Goal: Manage account settings

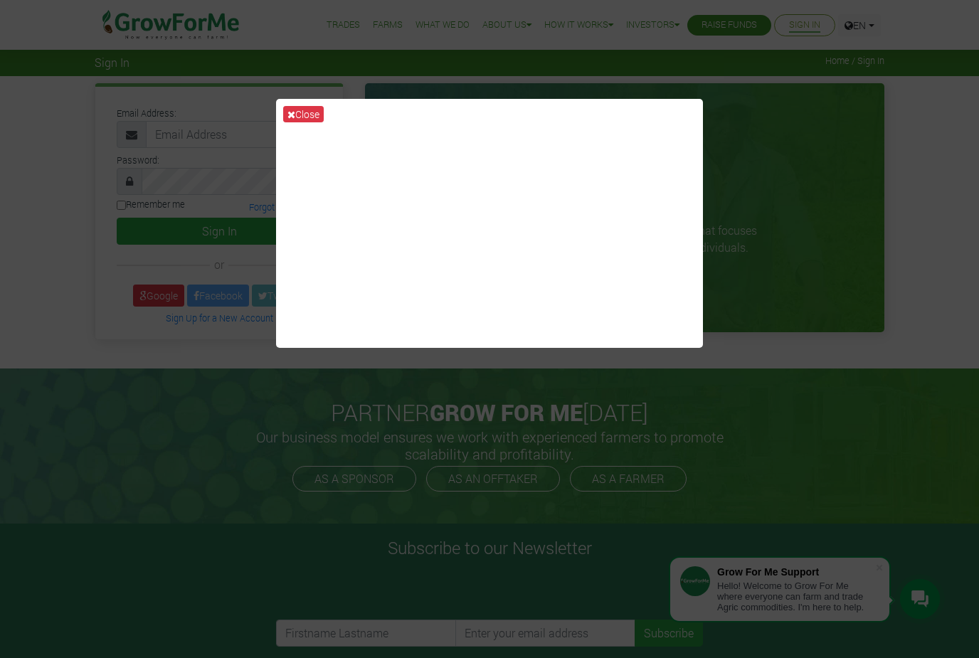
click at [293, 119] on icon at bounding box center [291, 115] width 8 height 10
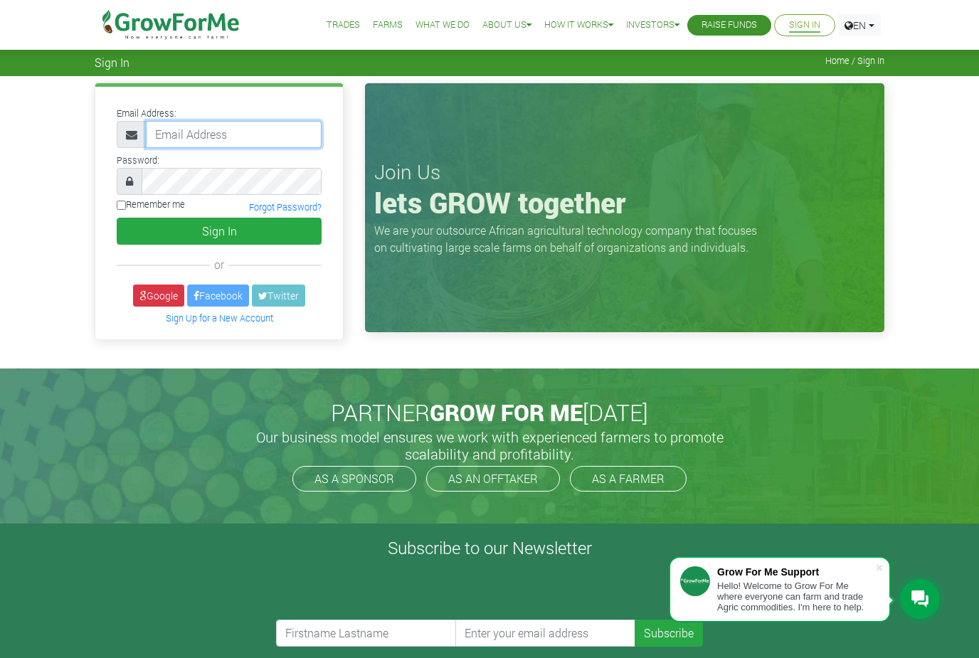
click at [195, 140] on input "email" at bounding box center [234, 134] width 176 height 27
paste input "233557397989@growforme.com"
type input "233557397989@growforme.com"
click at [122, 214] on div "Remember me" at bounding box center [151, 207] width 68 height 19
click at [126, 207] on input "Remember me" at bounding box center [121, 205] width 9 height 9
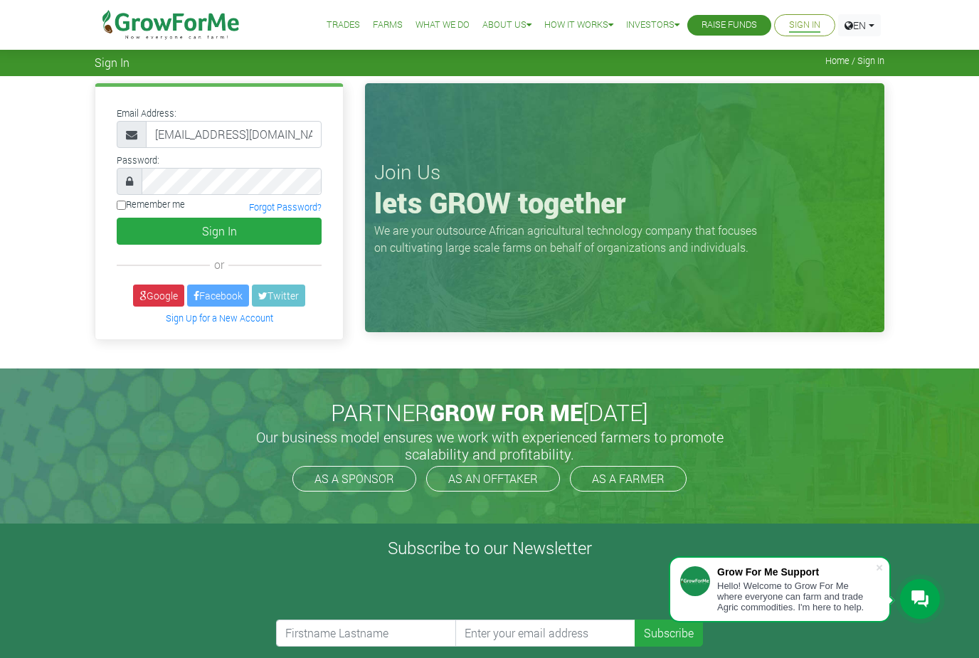
checkbox input "true"
click at [205, 225] on button "Sign In" at bounding box center [219, 231] width 205 height 27
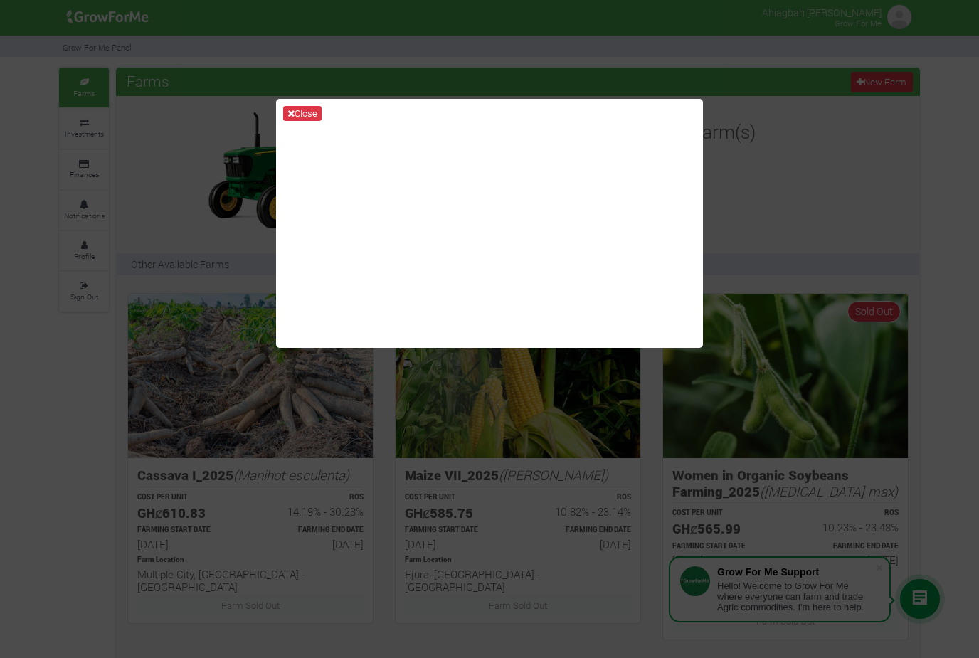
click at [293, 118] on icon at bounding box center [290, 113] width 7 height 9
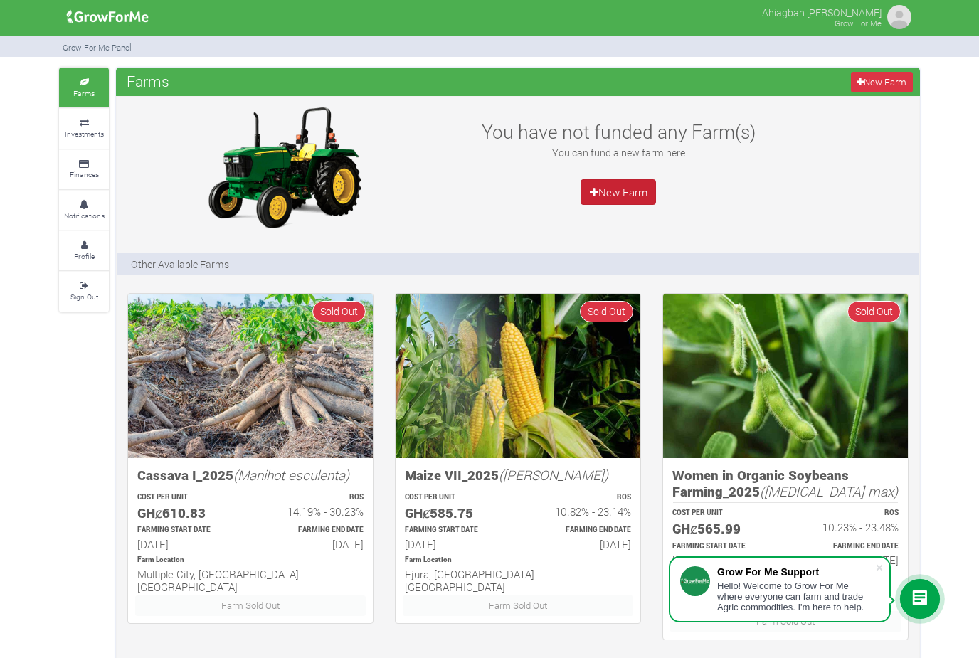
click at [602, 197] on link "New Farm" at bounding box center [617, 192] width 75 height 26
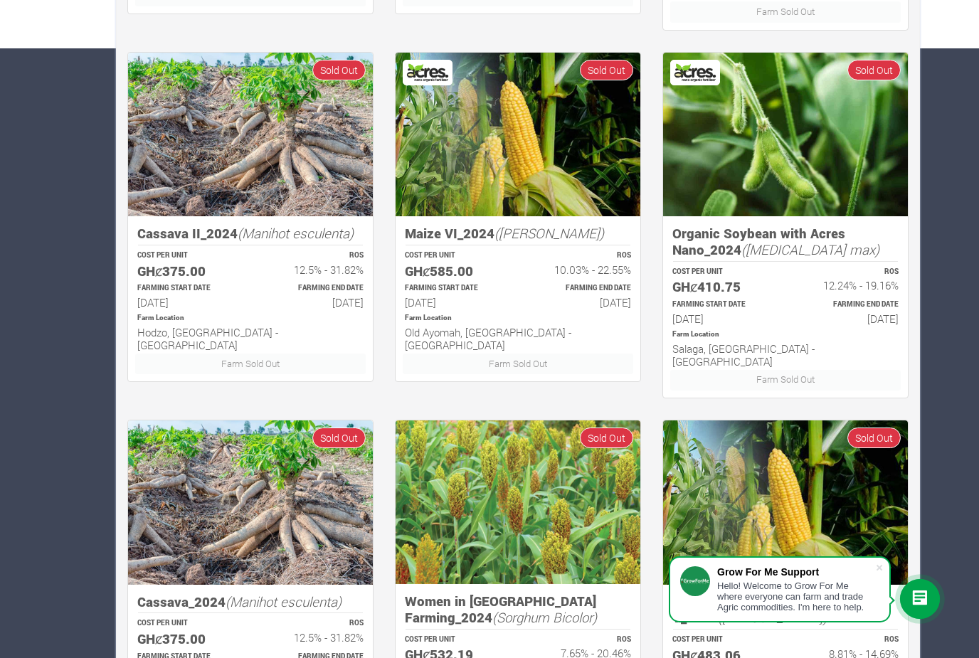
scroll to position [689, 0]
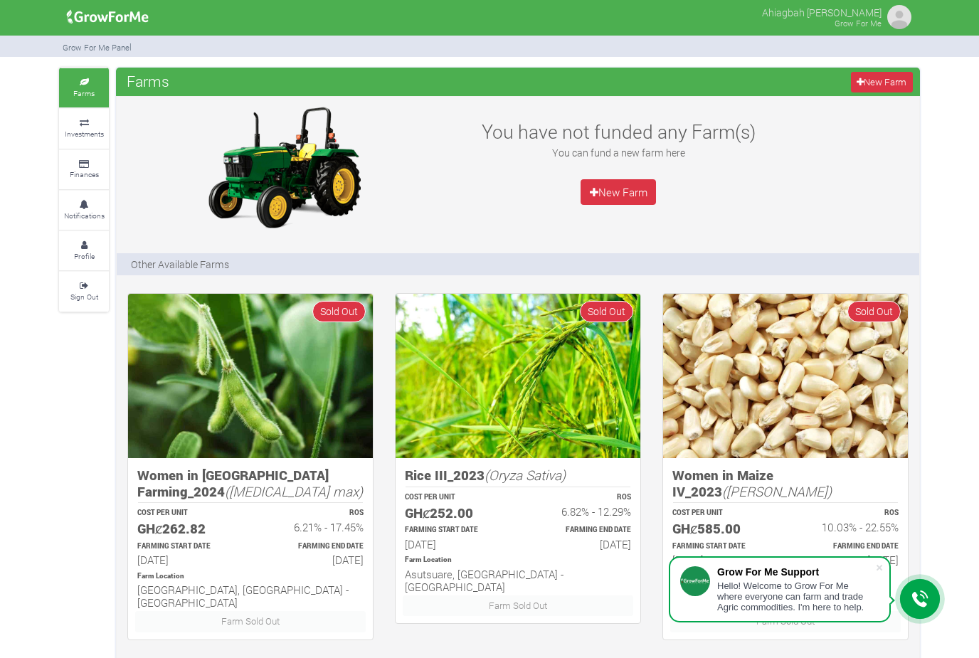
click at [85, 106] on link "Farms" at bounding box center [84, 87] width 50 height 39
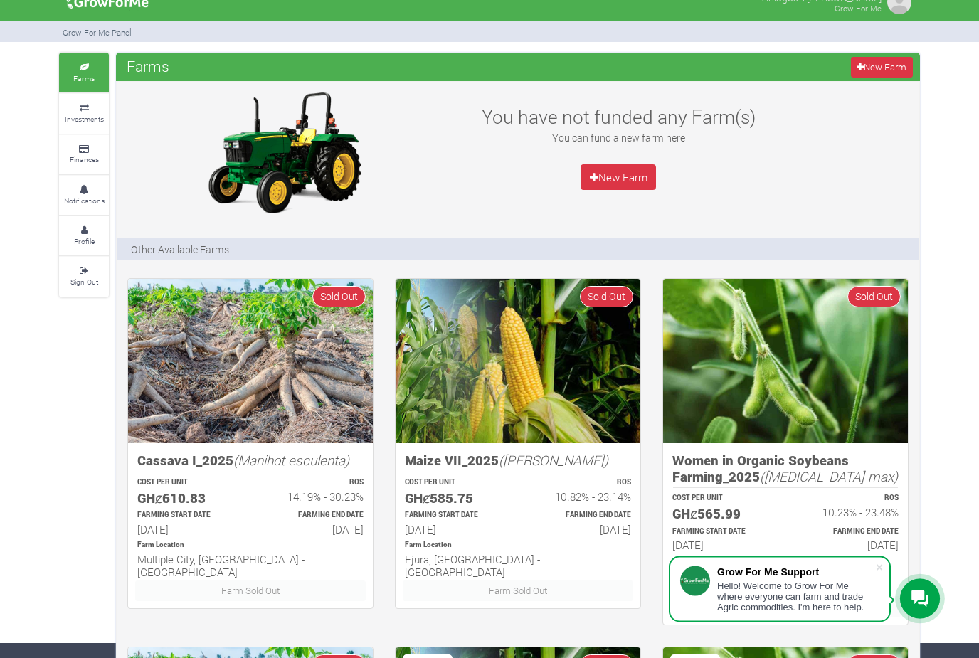
scroll to position [59, 0]
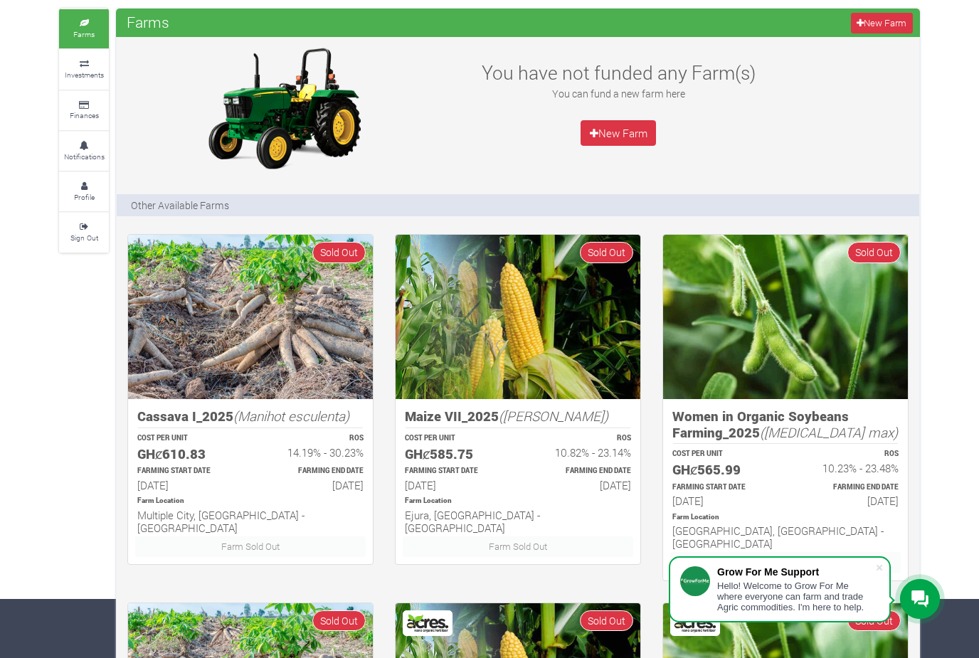
click at [253, 344] on img at bounding box center [250, 317] width 245 height 164
click at [308, 362] on img at bounding box center [250, 317] width 245 height 164
click at [267, 472] on p "FARMING END DATE" at bounding box center [313, 471] width 100 height 11
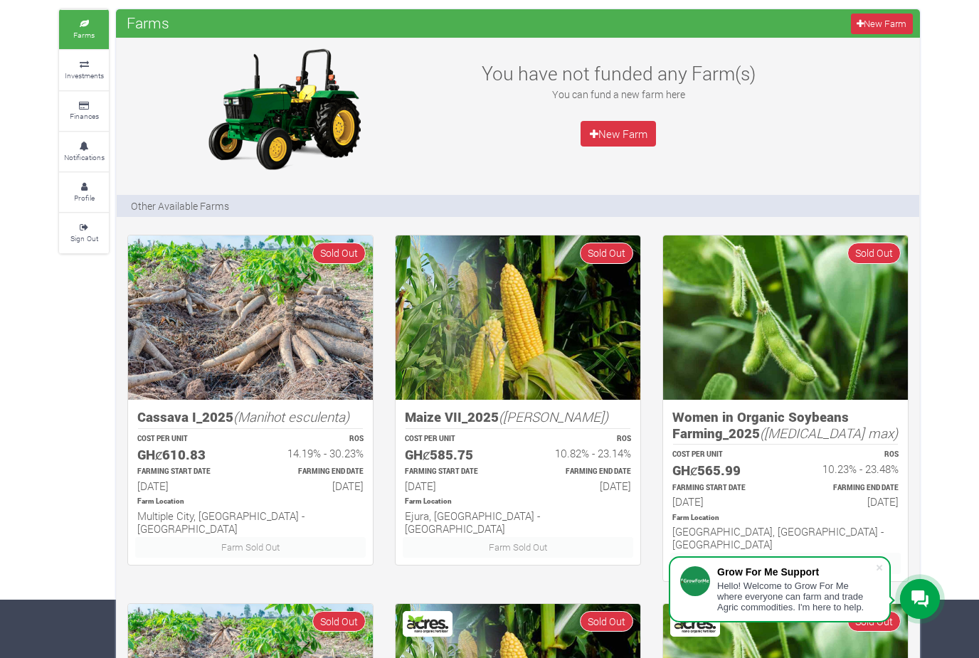
scroll to position [0, 0]
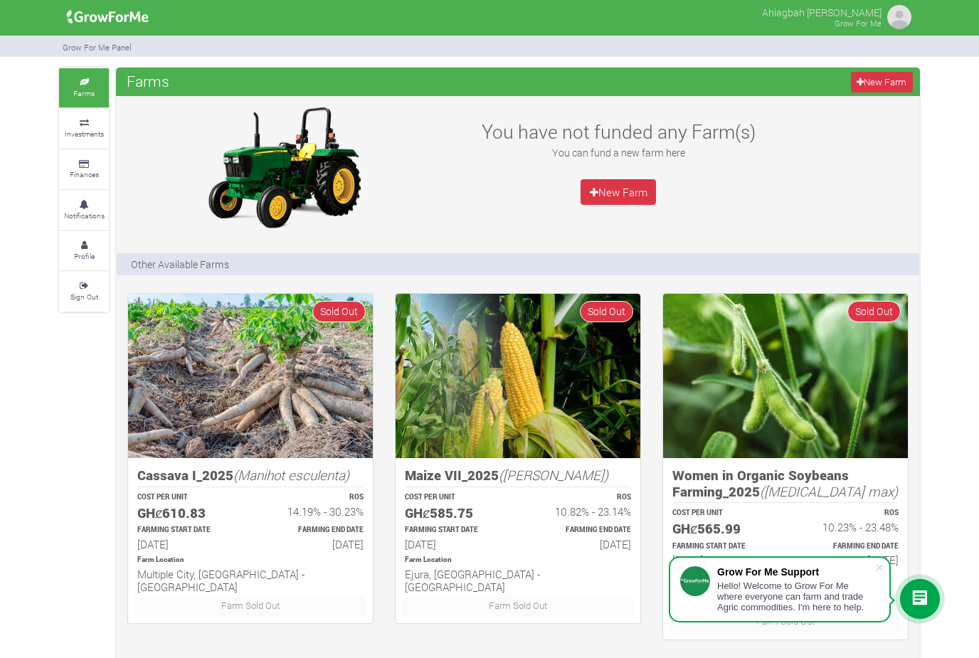
click at [904, 16] on img at bounding box center [899, 17] width 28 height 28
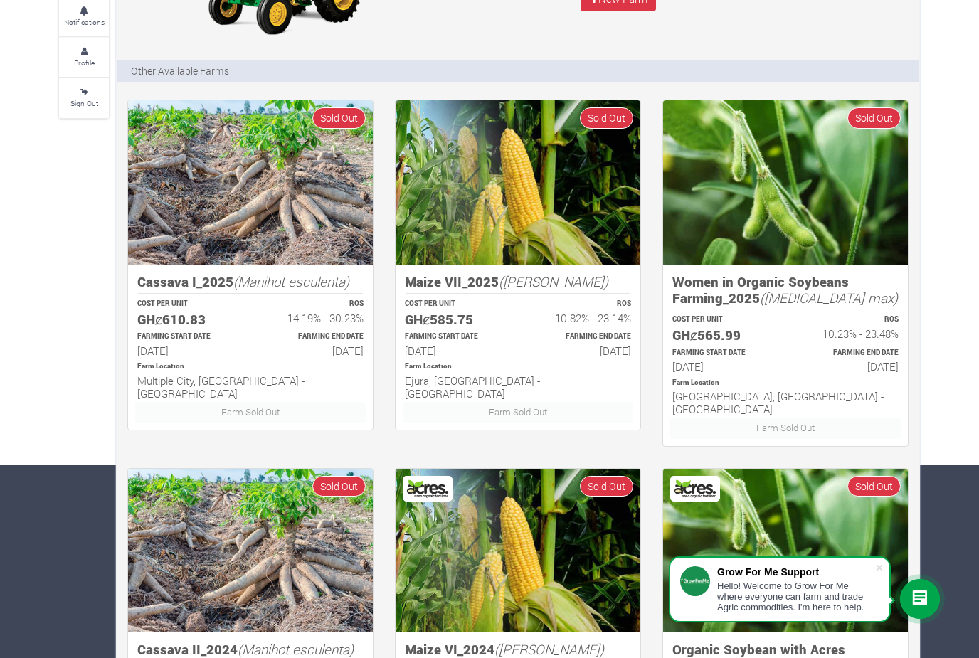
scroll to position [196, 0]
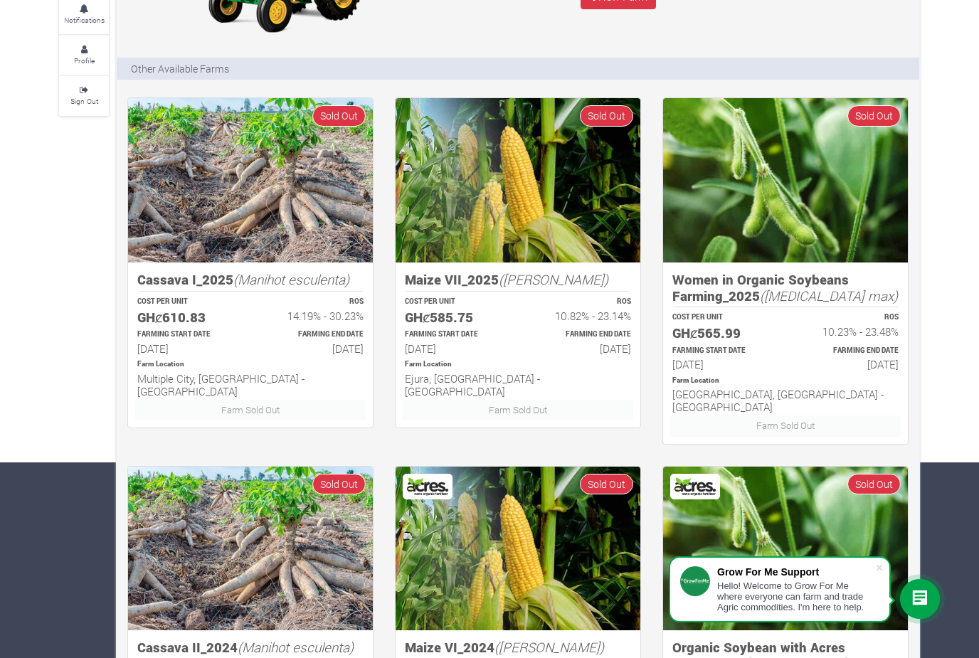
click at [762, 219] on img at bounding box center [785, 180] width 245 height 164
click at [729, 231] on img at bounding box center [785, 180] width 245 height 164
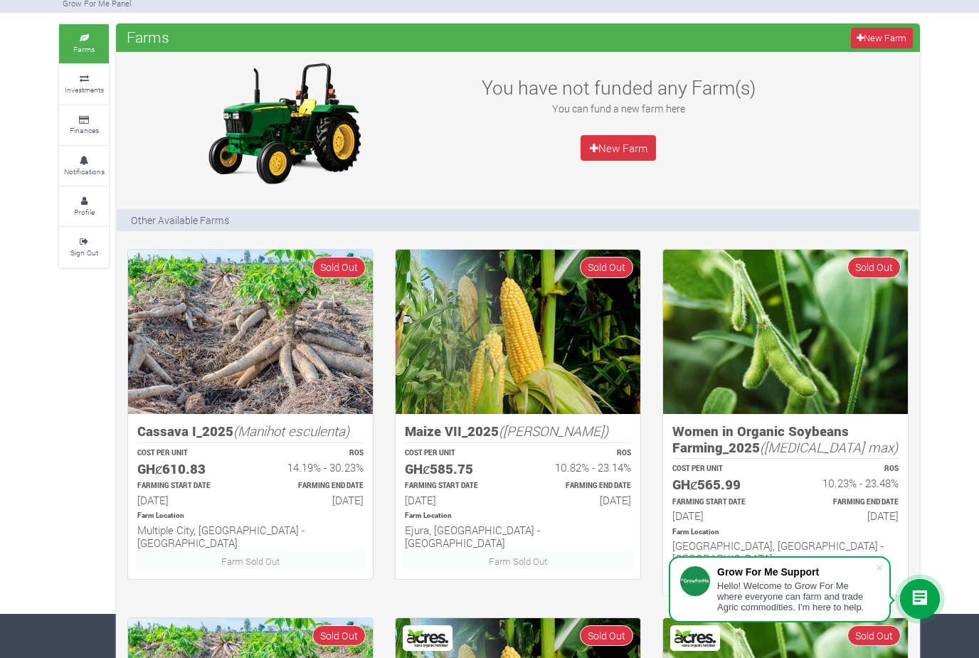
scroll to position [0, 0]
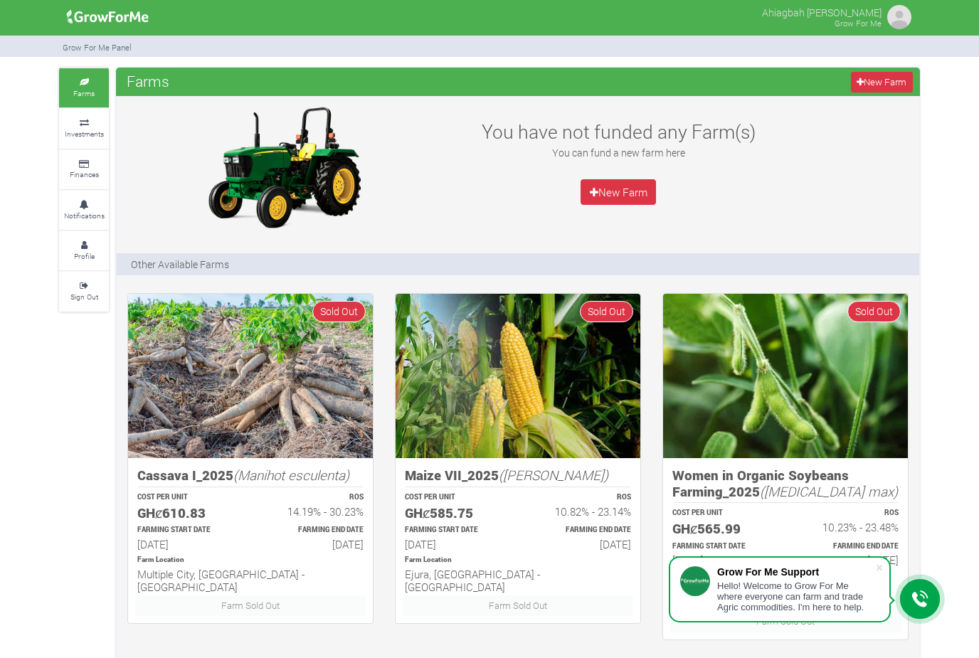
click at [896, 13] on img at bounding box center [899, 17] width 28 height 28
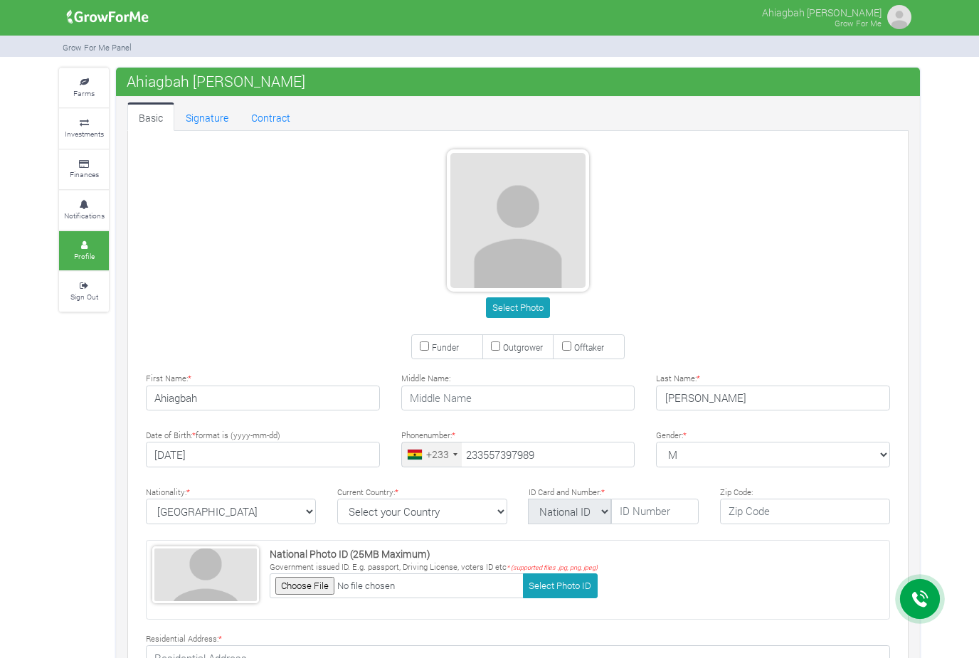
type input "55 739 7989"
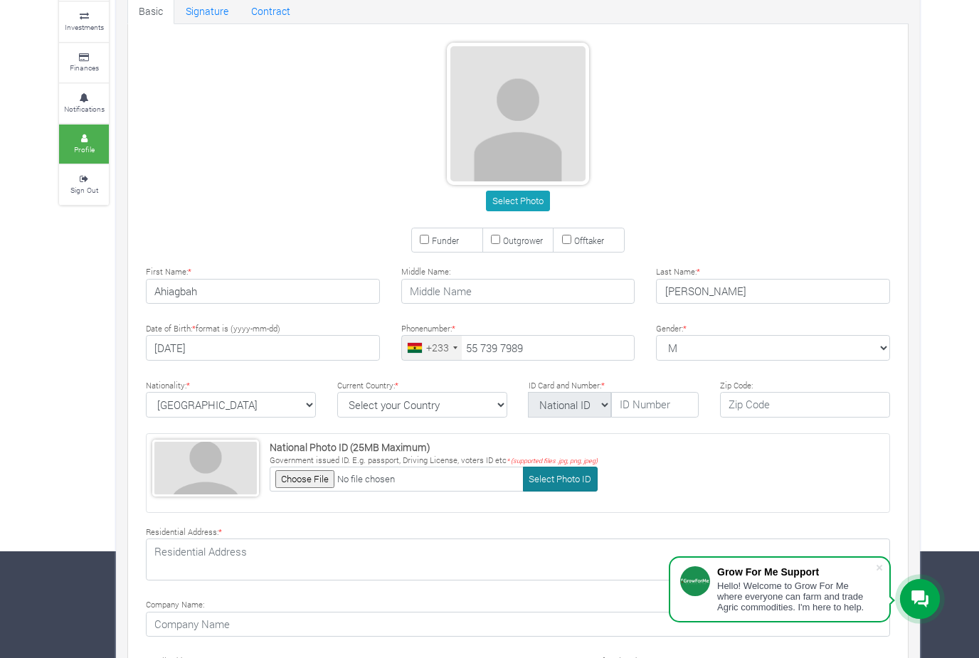
scroll to position [114, 0]
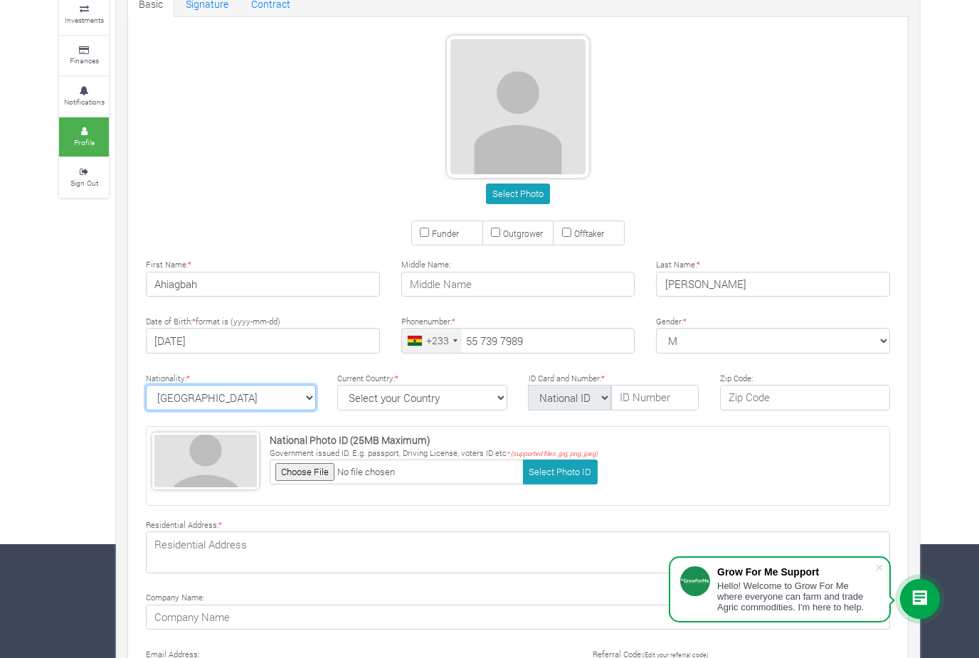
click at [297, 400] on select "Ghana Afghanistan Albania Algeria American Samoa Andorra Angola Anguilla Antigu…" at bounding box center [231, 398] width 170 height 26
click at [324, 398] on div "Nationality: * Ghana Afghanistan Albania Algeria American Samoa Andorra Angola …" at bounding box center [230, 390] width 191 height 41
select select "Ghana"
click at [637, 393] on input "text" at bounding box center [654, 398] width 87 height 26
select select "Ghana ID"
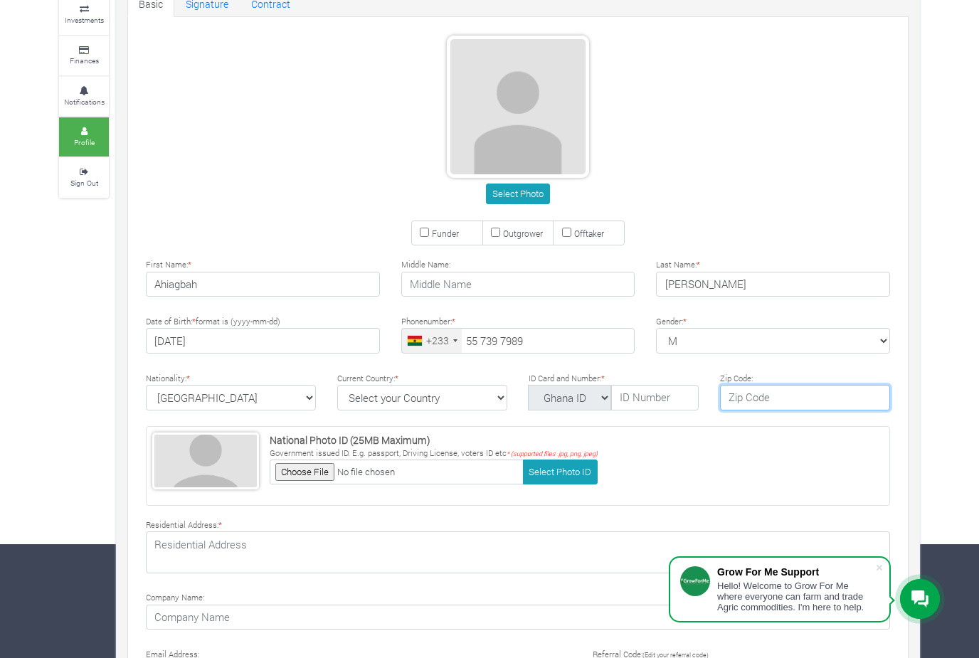
click at [748, 401] on input "text" at bounding box center [805, 398] width 170 height 26
click at [666, 398] on input "text" at bounding box center [654, 398] width 87 height 26
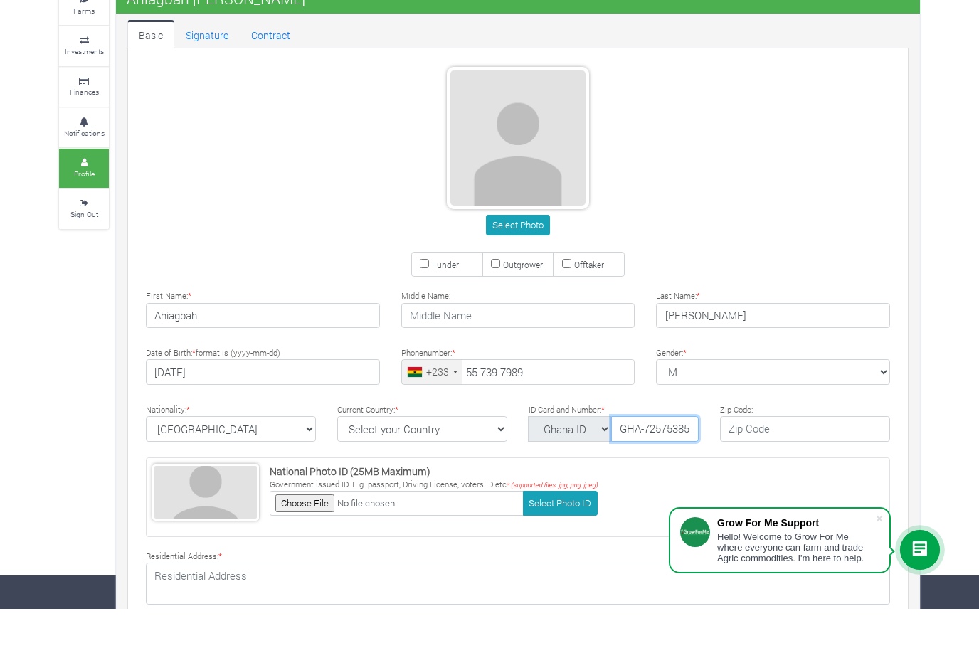
scroll to position [44, 0]
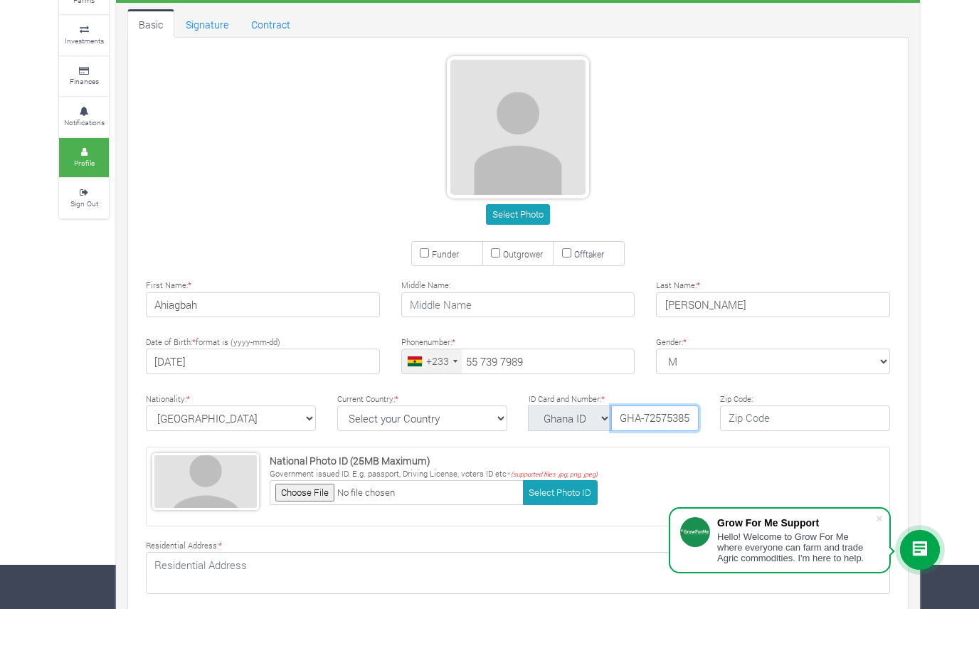
type input "GHA-725753857-7"
click at [771, 455] on input "text" at bounding box center [805, 468] width 170 height 26
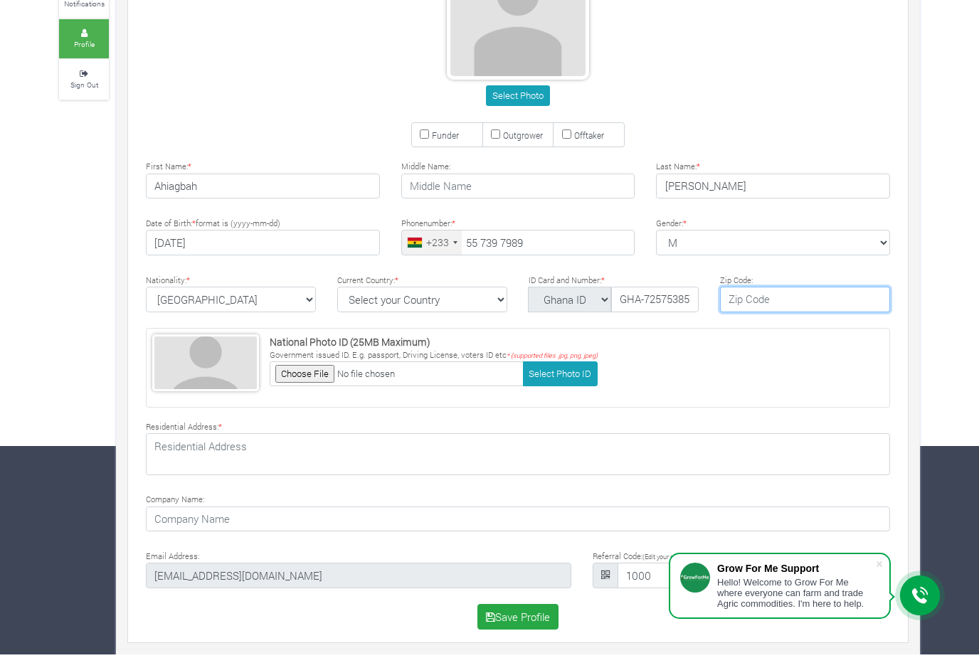
scroll to position [212, 0]
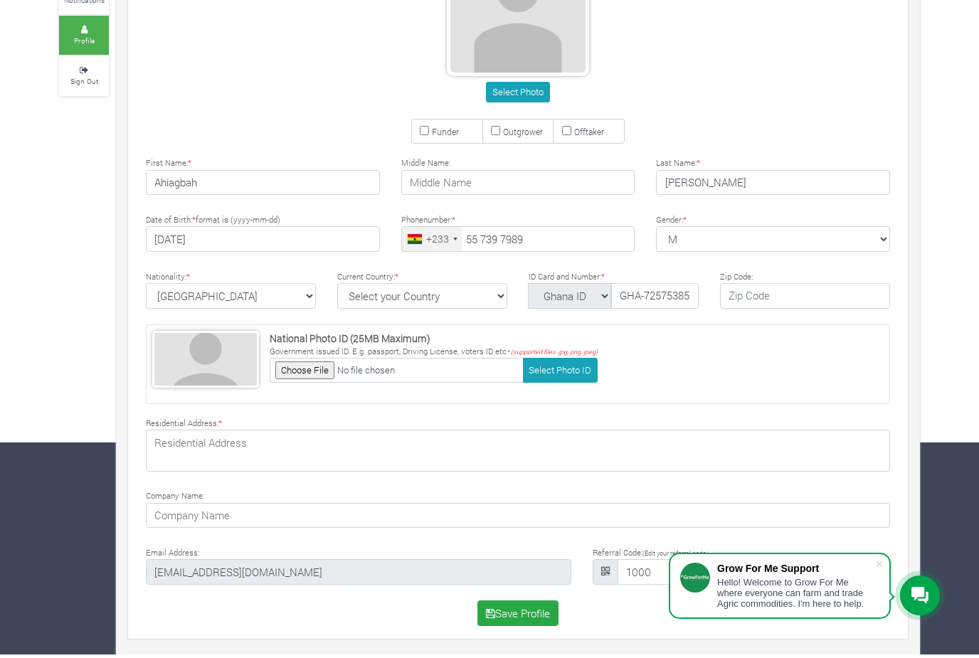
click at [658, 496] on div "Company Name:" at bounding box center [517, 511] width 765 height 41
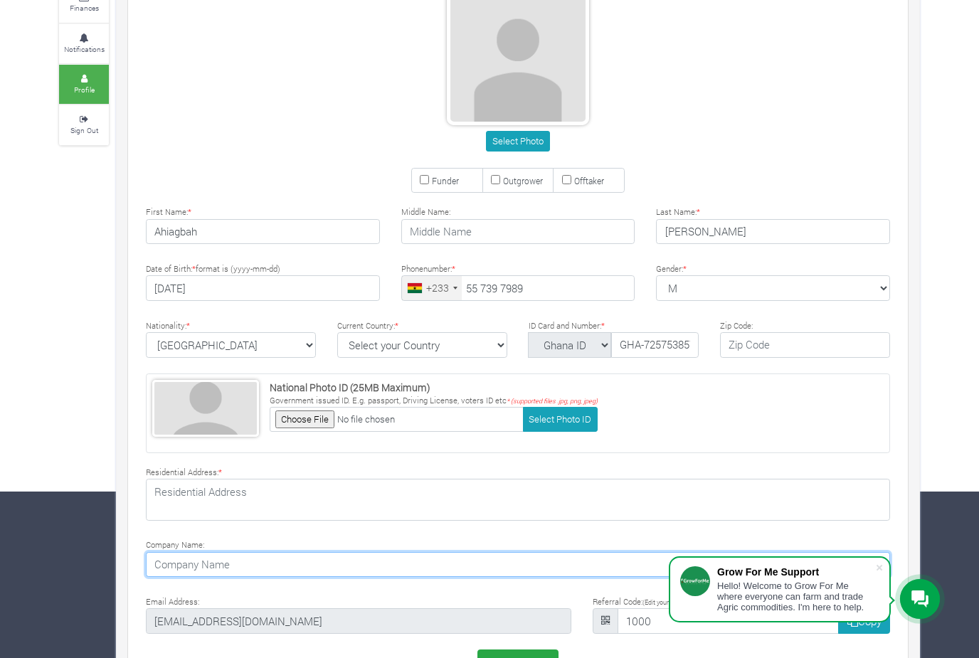
click at [254, 565] on input at bounding box center [518, 565] width 744 height 26
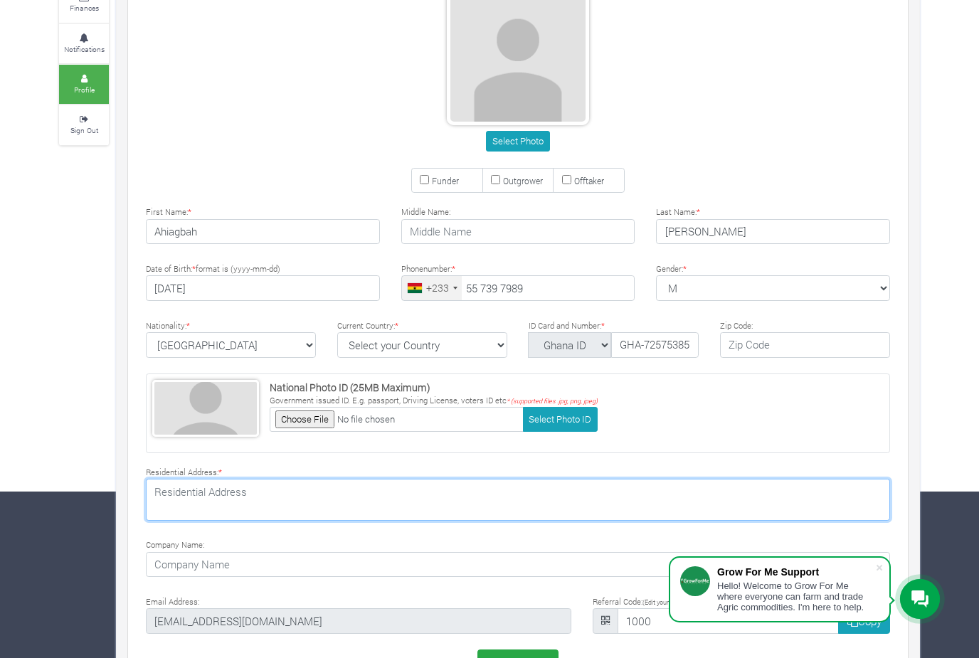
click at [259, 487] on textarea at bounding box center [518, 499] width 744 height 41
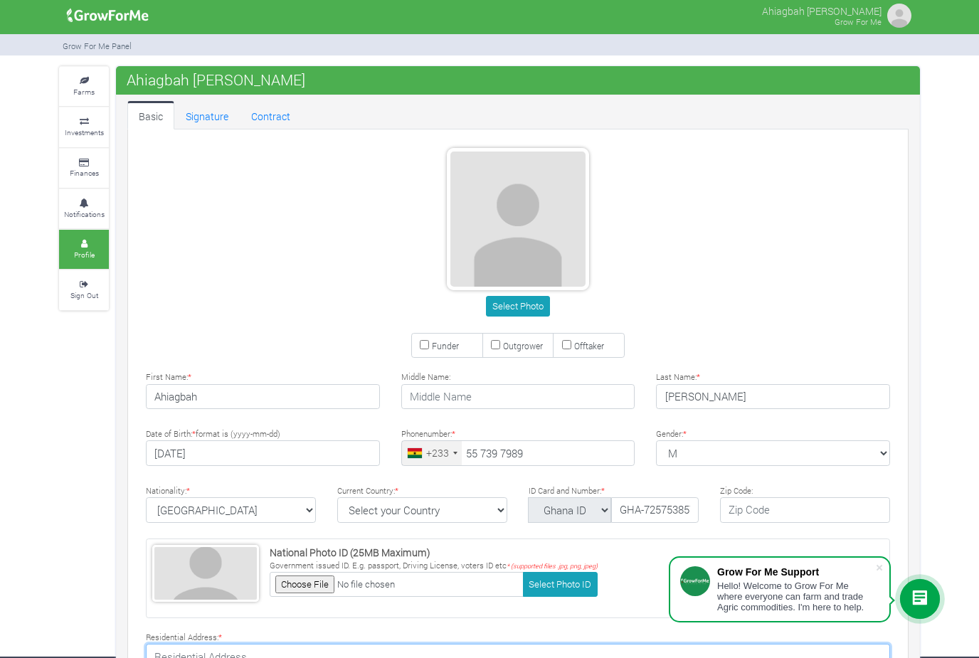
scroll to position [1, 0]
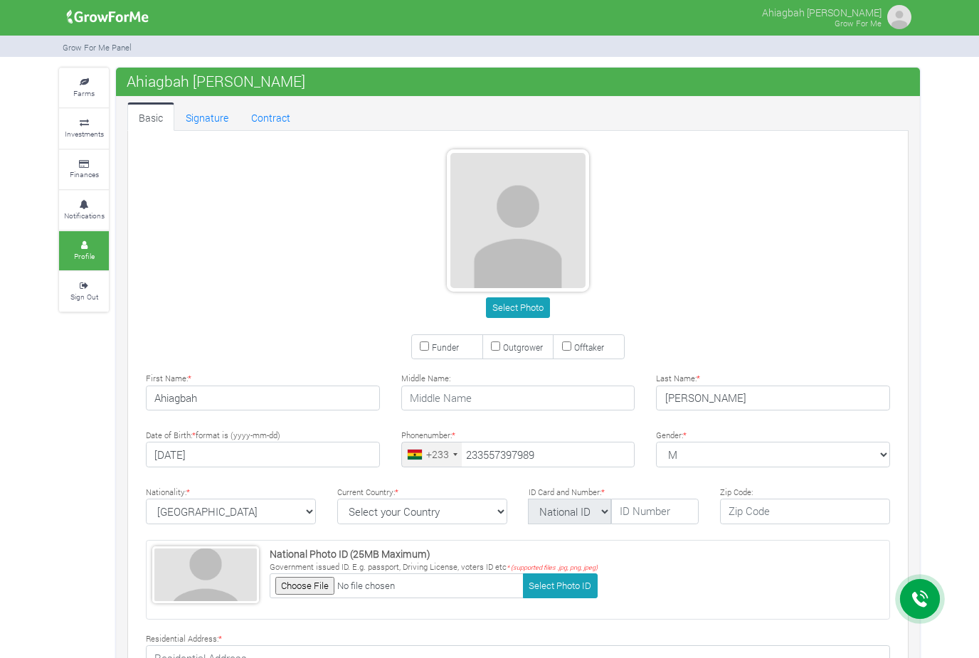
type input "55 739 7989"
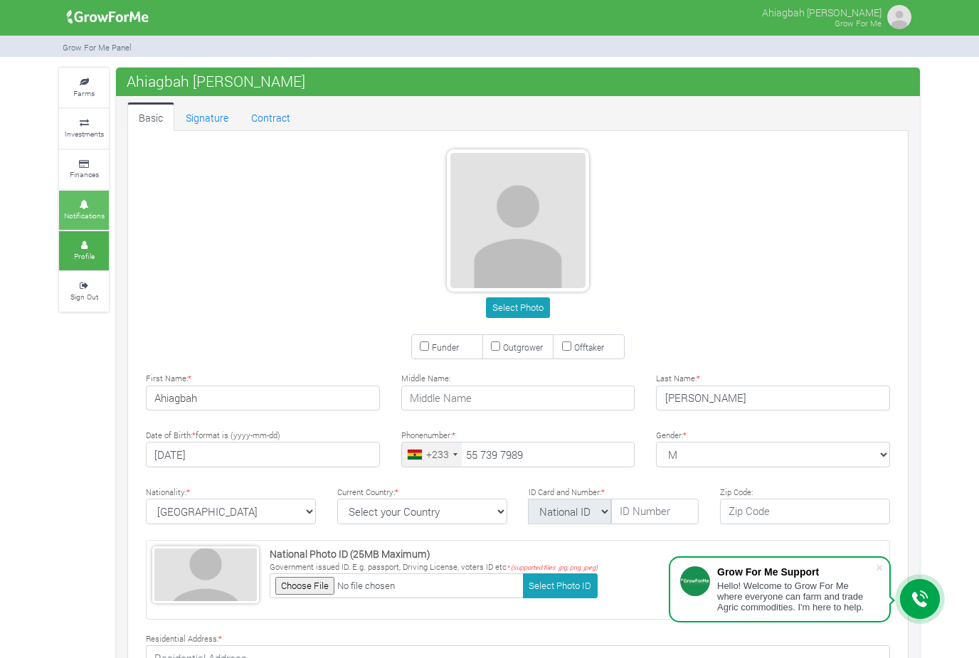
click at [98, 211] on small "Notifications" at bounding box center [84, 216] width 41 height 10
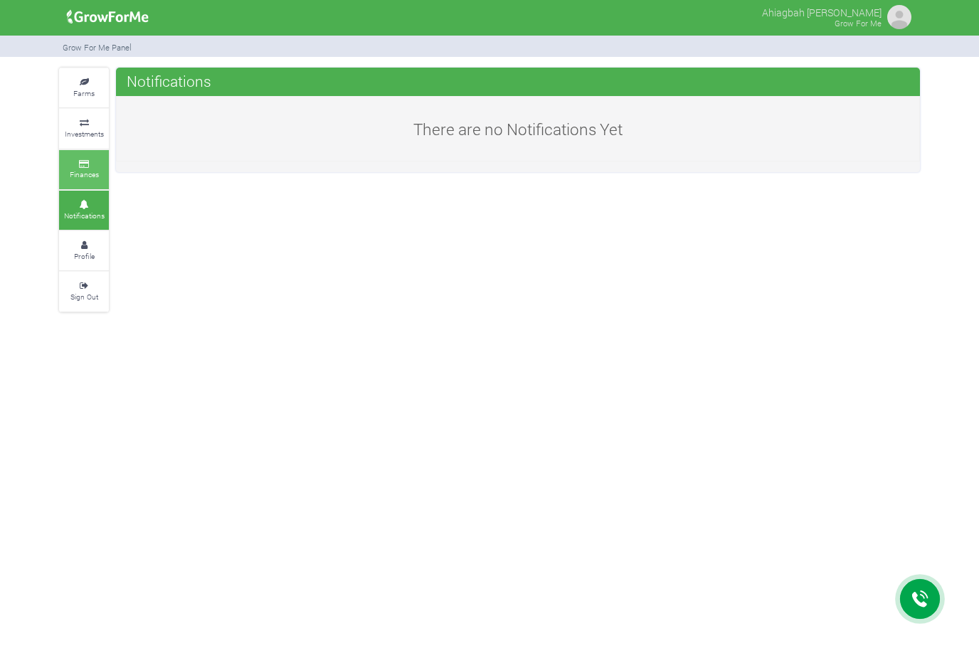
click at [92, 173] on small "Finances" at bounding box center [84, 174] width 29 height 10
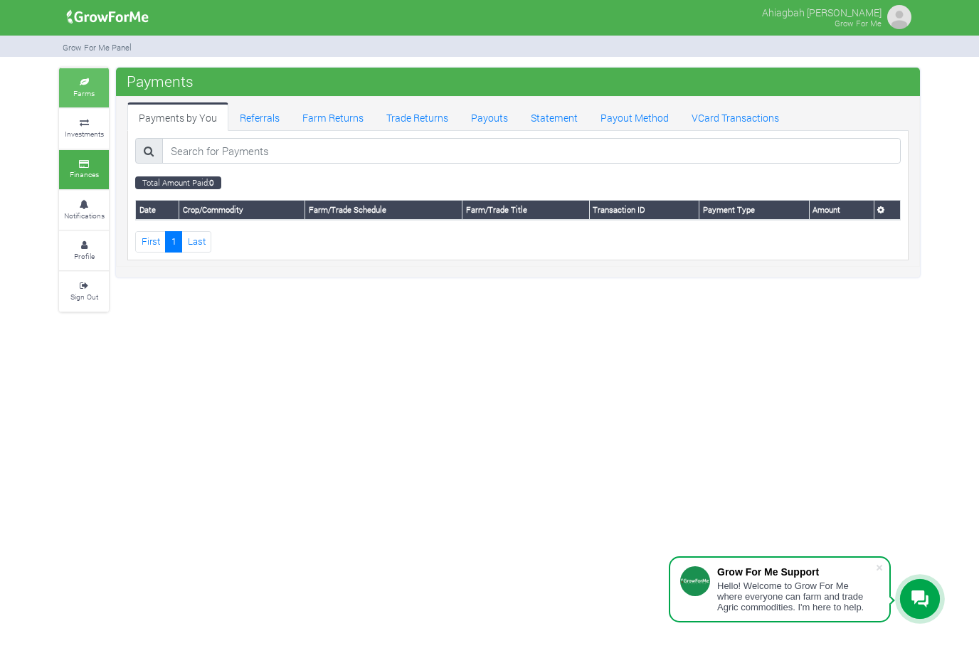
click at [100, 99] on link "Farms" at bounding box center [84, 87] width 50 height 39
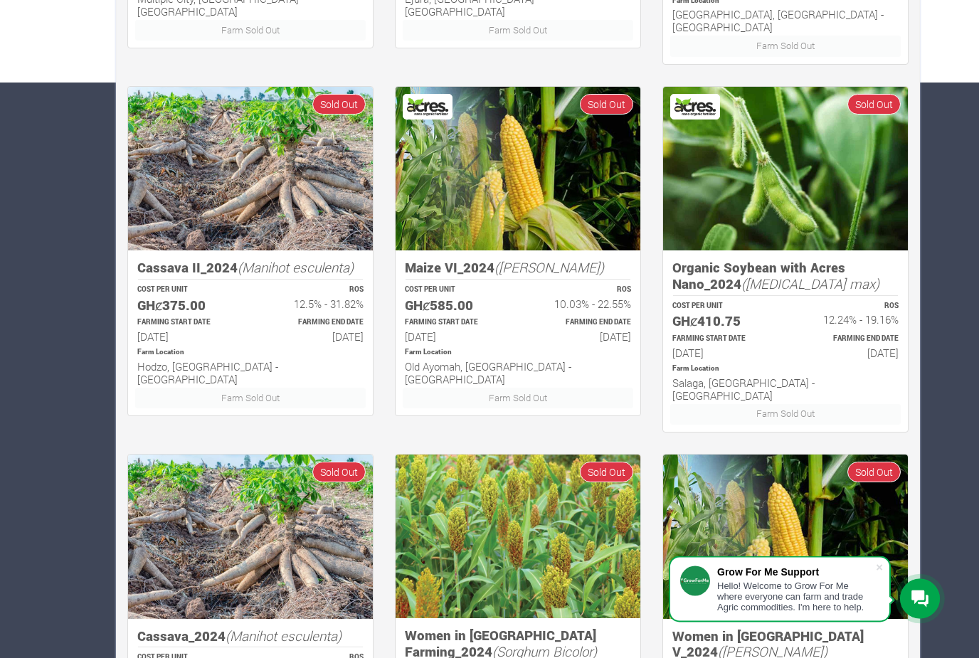
scroll to position [689, 0]
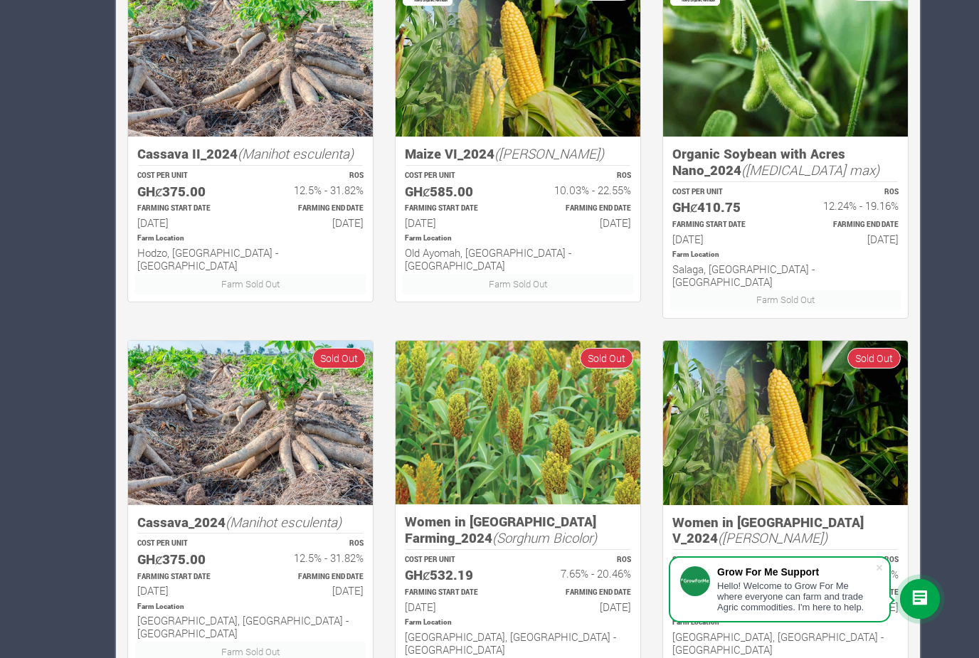
click at [460, 440] on img at bounding box center [517, 423] width 245 height 164
click at [497, 458] on img at bounding box center [517, 423] width 245 height 164
click at [792, 341] on img at bounding box center [785, 423] width 245 height 164
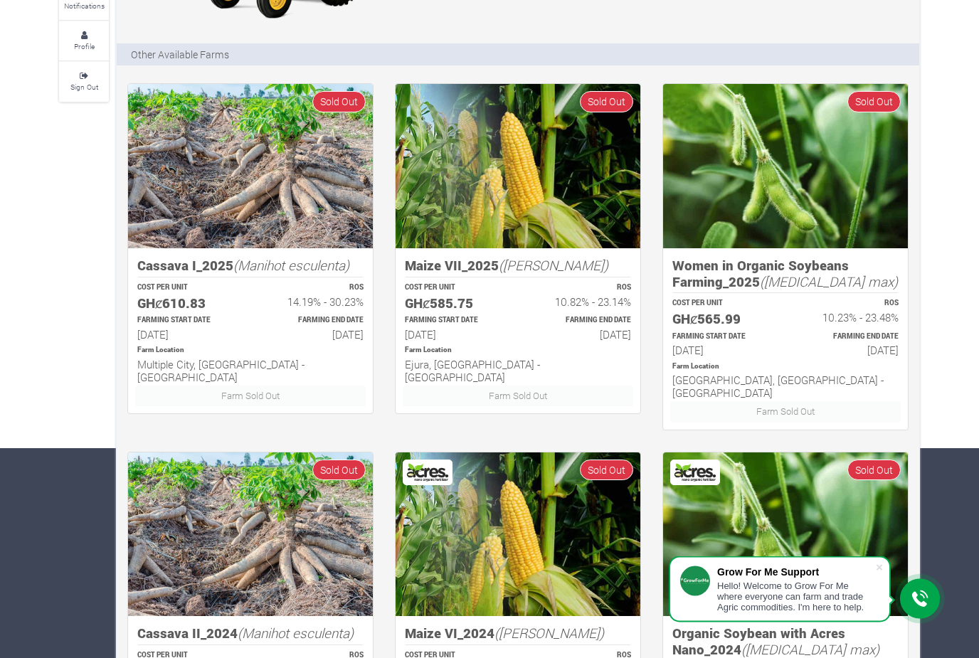
scroll to position [0, 0]
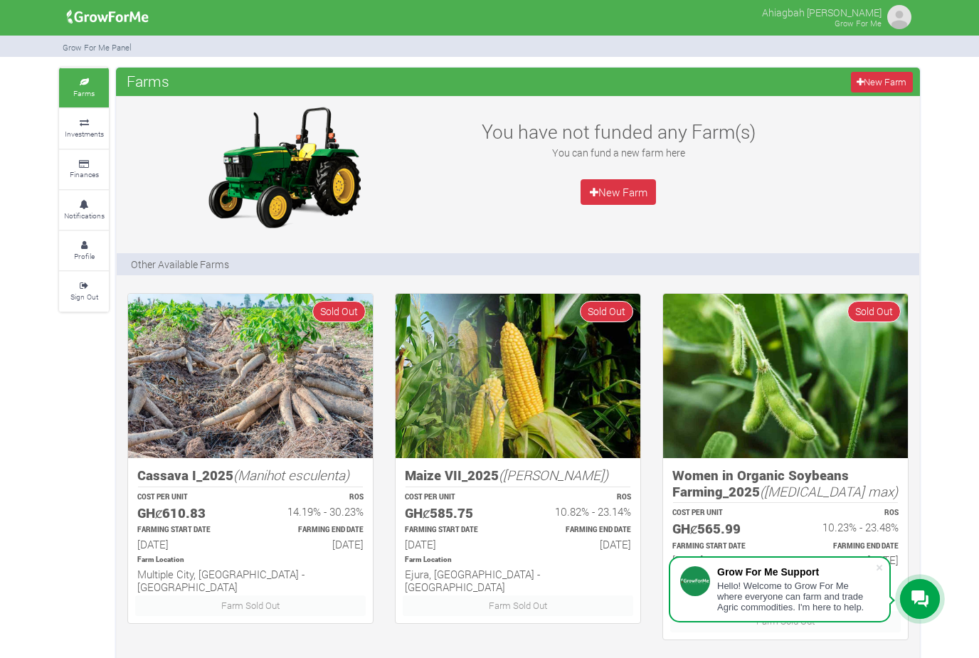
click at [122, 128] on div at bounding box center [284, 167] width 334 height 128
click at [102, 129] on small "Investments" at bounding box center [84, 134] width 39 height 10
click at [78, 174] on small "Finances" at bounding box center [84, 174] width 29 height 10
